Goal: Information Seeking & Learning: Understand process/instructions

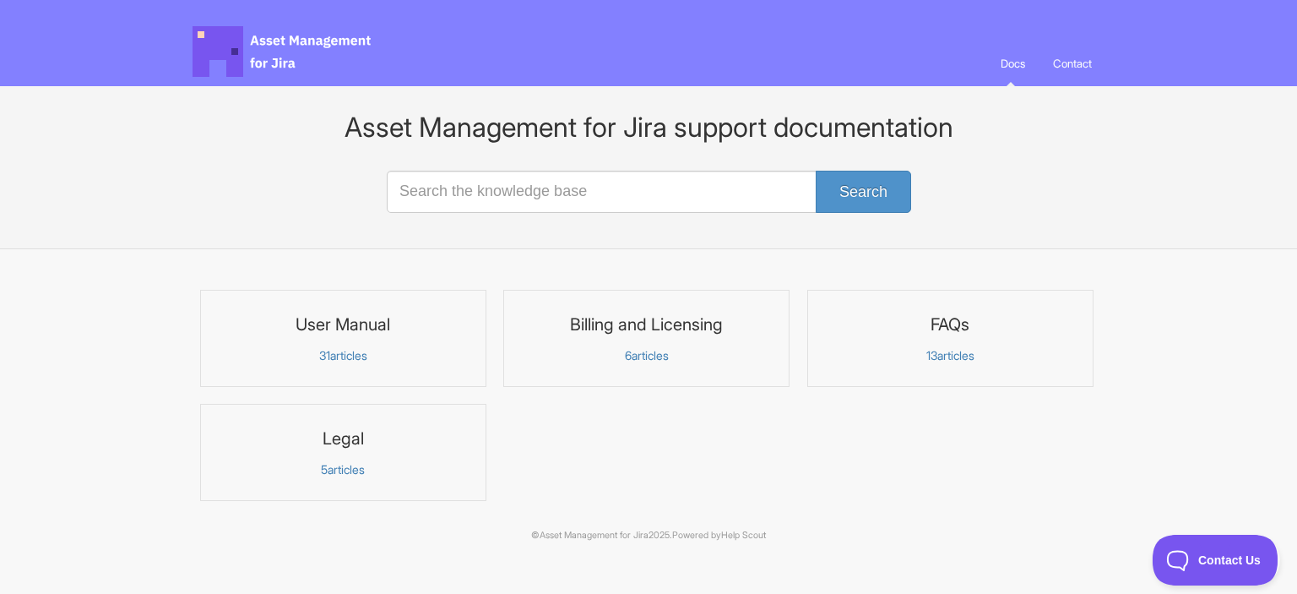
click at [345, 325] on h3 "User Manual" at bounding box center [343, 324] width 264 height 22
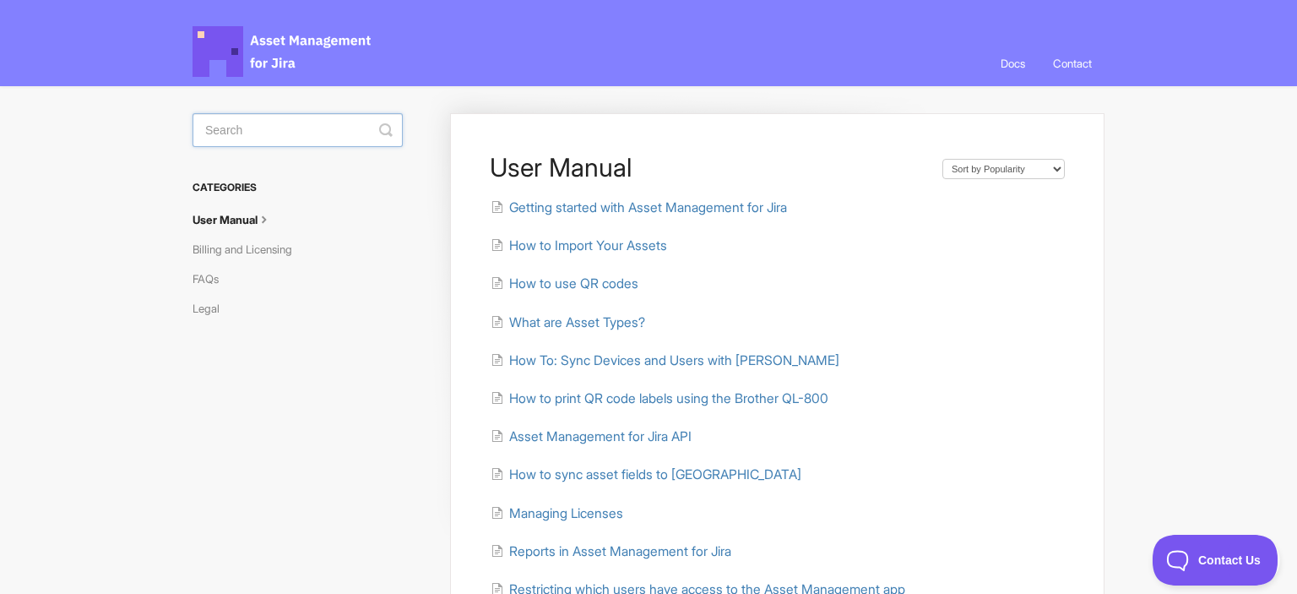
click at [269, 136] on input "Search" at bounding box center [298, 130] width 210 height 34
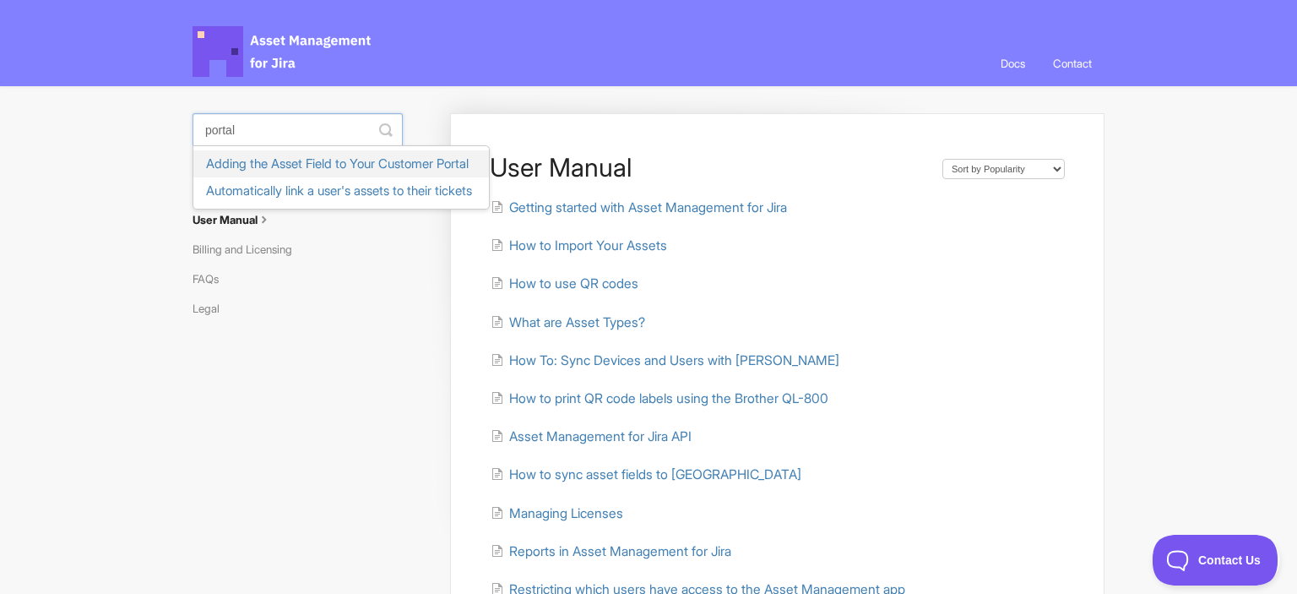
type input "portal"
click at [255, 163] on link "Adding the Asset Field to Your Customer Portal" at bounding box center [341, 163] width 296 height 27
